Goal: Entertainment & Leisure: Consume media (video, audio)

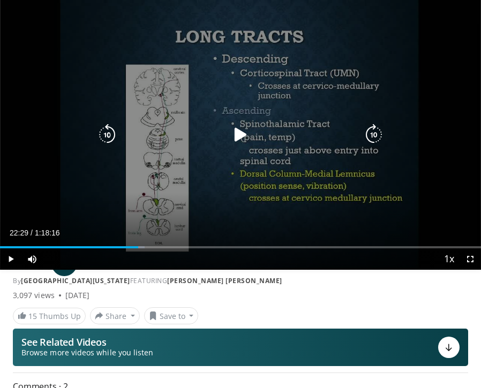
click at [264, 137] on div "Video Player" at bounding box center [240, 134] width 289 height 21
click at [251, 135] on div "Video Player" at bounding box center [240, 134] width 289 height 21
click at [239, 134] on icon "Video Player" at bounding box center [240, 134] width 21 height 21
click at [267, 130] on div "Video Player" at bounding box center [240, 134] width 289 height 21
click at [247, 132] on icon "Video Player" at bounding box center [240, 134] width 21 height 21
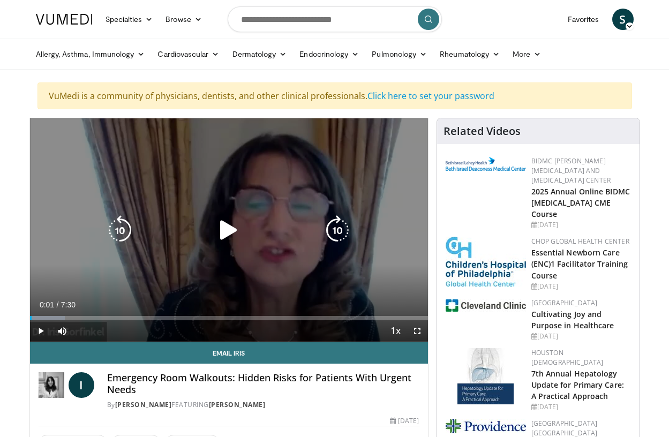
click at [314, 183] on div "10 seconds Tap to unmute" at bounding box center [229, 229] width 398 height 223
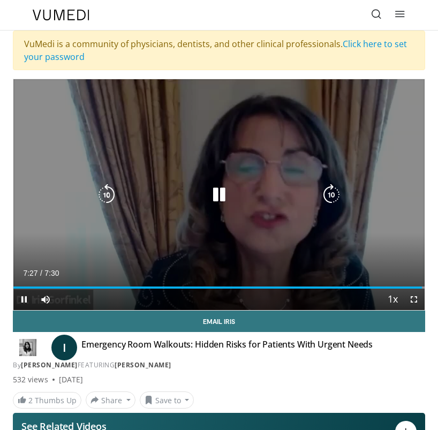
click at [221, 186] on icon "Video Player" at bounding box center [218, 194] width 21 height 21
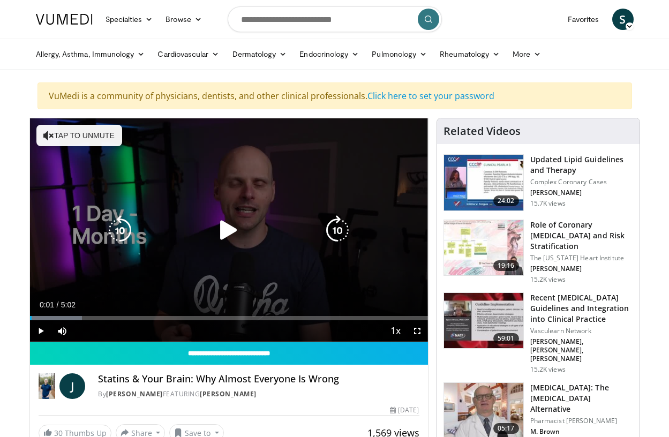
click at [226, 226] on icon "Video Player" at bounding box center [229, 230] width 30 height 30
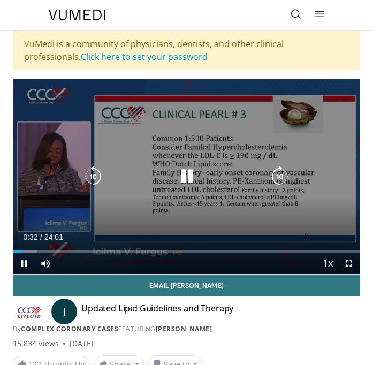
click at [185, 171] on icon "Video Player" at bounding box center [186, 176] width 21 height 21
click at [196, 162] on div "10 seconds Tap to unmute" at bounding box center [186, 176] width 346 height 195
click at [171, 166] on div "Video Player" at bounding box center [186, 176] width 208 height 21
click at [187, 171] on icon "Video Player" at bounding box center [186, 176] width 21 height 21
click at [183, 180] on icon "Video Player" at bounding box center [186, 176] width 21 height 21
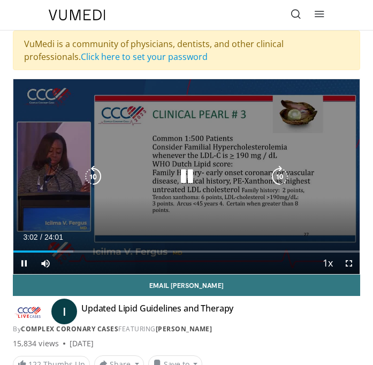
click at [187, 161] on div "10 seconds Tap to unmute" at bounding box center [186, 176] width 346 height 195
click at [193, 169] on icon "Video Player" at bounding box center [186, 176] width 21 height 21
click at [186, 175] on icon "Video Player" at bounding box center [186, 176] width 21 height 21
click at [216, 128] on div "10 seconds Tap to unmute" at bounding box center [186, 176] width 346 height 195
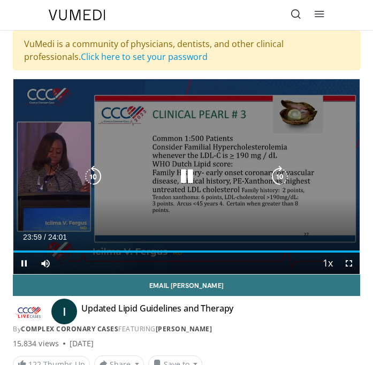
click at [182, 182] on icon "Video Player" at bounding box center [186, 176] width 21 height 21
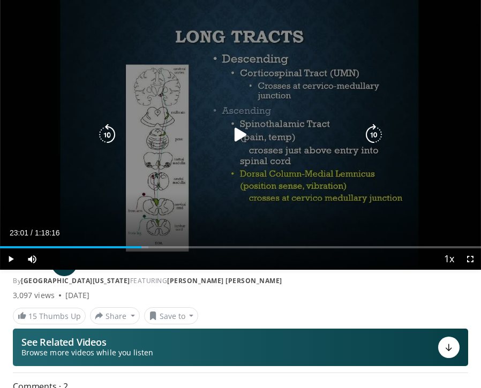
click at [238, 110] on div "10 seconds Tap to unmute" at bounding box center [240, 135] width 481 height 270
click at [237, 137] on icon "Video Player" at bounding box center [240, 134] width 21 height 21
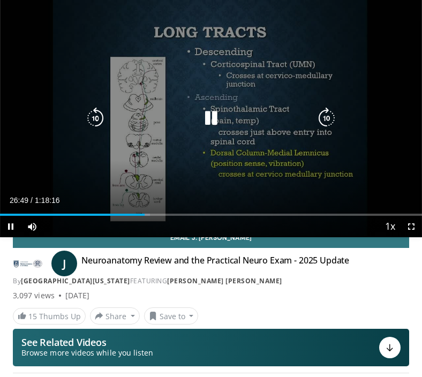
click at [238, 117] on div "Video Player" at bounding box center [211, 118] width 253 height 21
click at [206, 117] on icon "Video Player" at bounding box center [210, 118] width 21 height 21
click at [217, 115] on icon "Video Player" at bounding box center [210, 118] width 21 height 21
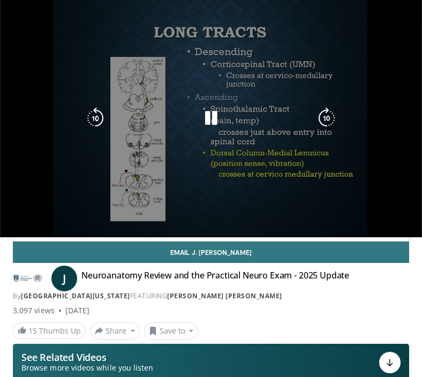
scroll to position [65, 0]
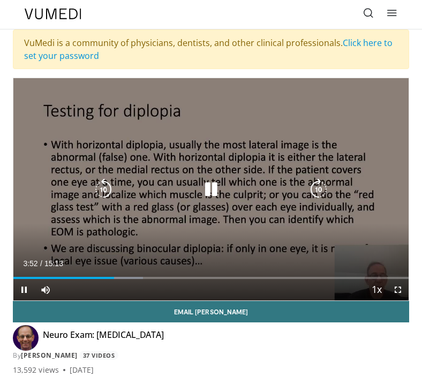
scroll to position [2, 0]
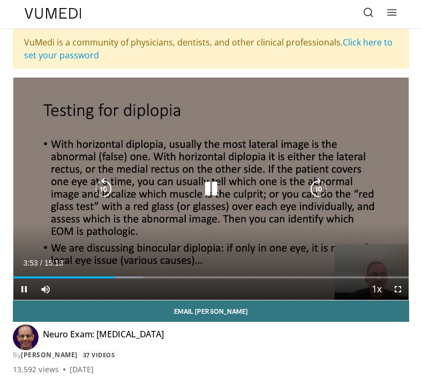
click at [207, 187] on icon "Video Player" at bounding box center [210, 188] width 21 height 21
